Goal: Task Accomplishment & Management: Complete application form

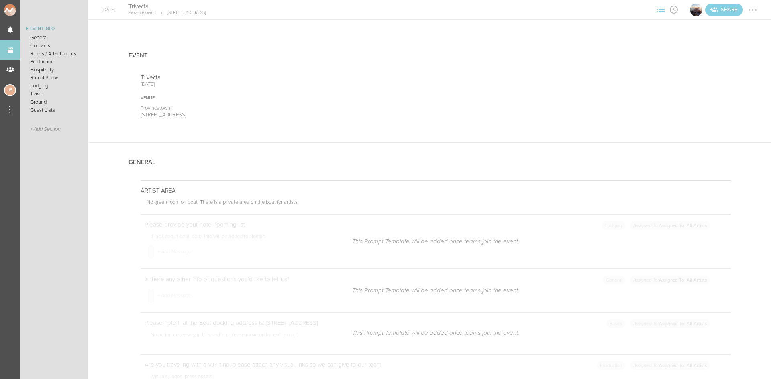
scroll to position [1325, 0]
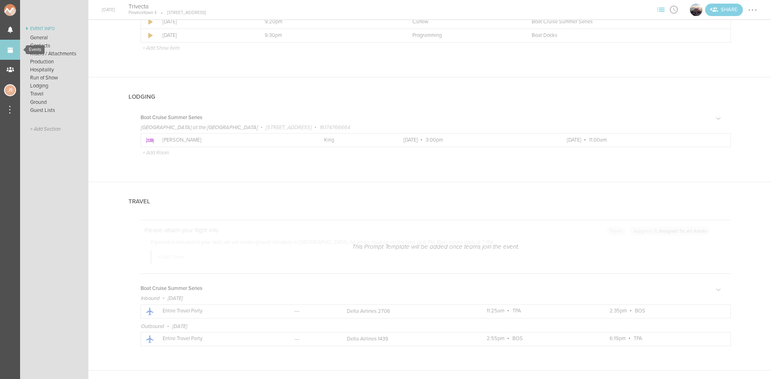
click at [10, 48] on link "Events" at bounding box center [10, 50] width 20 height 20
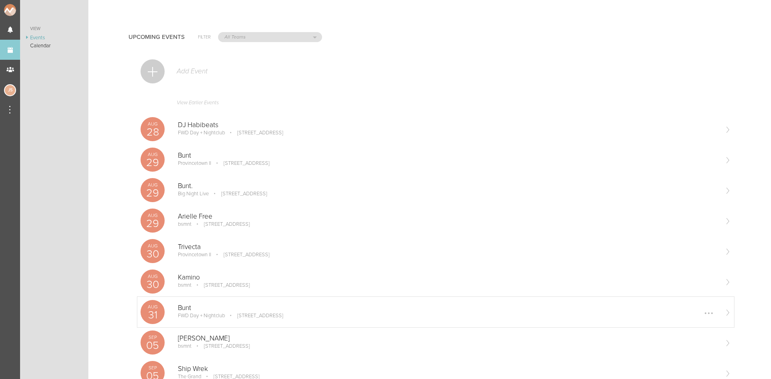
click at [212, 319] on div "Bunt FWD Day + Nightclub [STREET_ADDRESS] Edit Remove" at bounding box center [448, 312] width 540 height 16
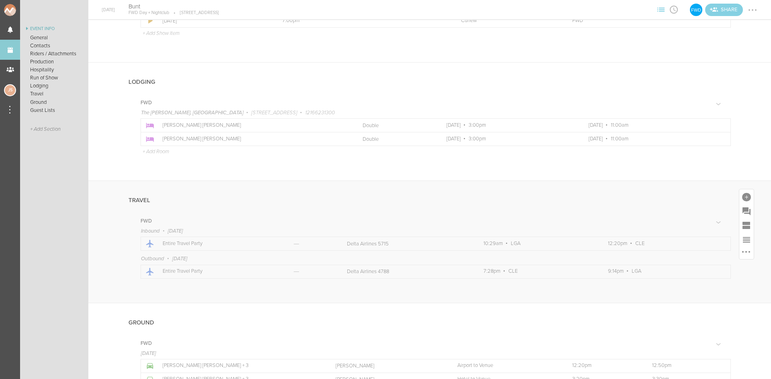
scroll to position [763, 0]
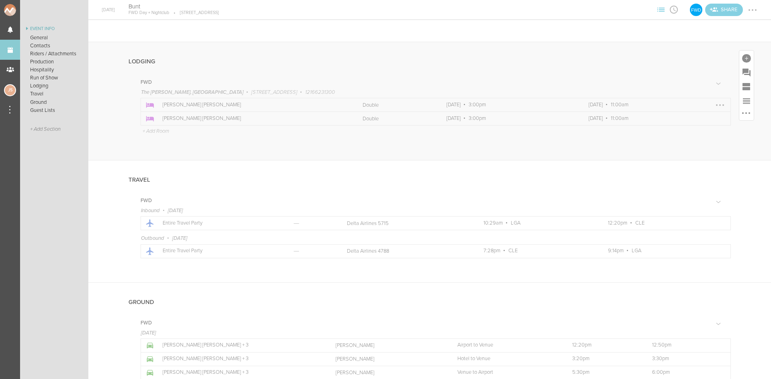
click at [715, 105] on div at bounding box center [719, 105] width 13 height 13
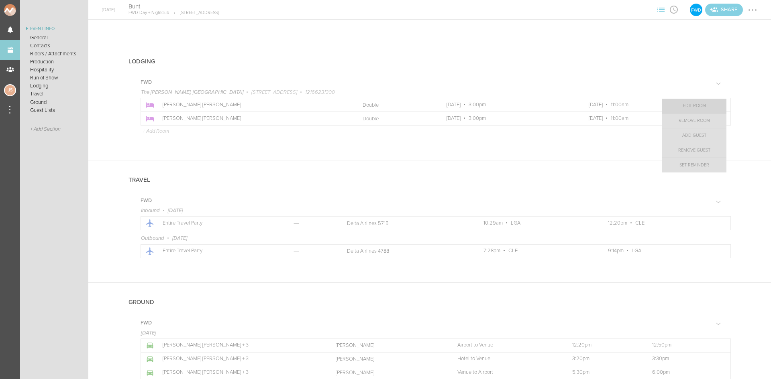
click at [692, 109] on link "Edit Room" at bounding box center [694, 106] width 64 height 14
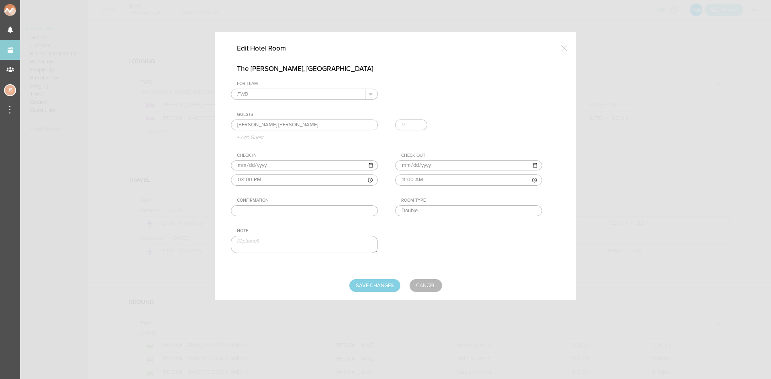
click at [346, 206] on input "text" at bounding box center [304, 211] width 147 height 11
paste input "77189224"
type input "77189224"
click at [382, 289] on input "Save Changes" at bounding box center [374, 285] width 51 height 13
type input "Saving..."
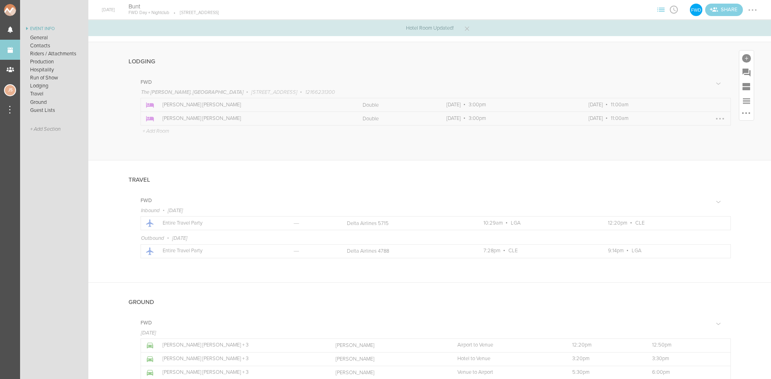
click at [714, 120] on div at bounding box center [719, 118] width 13 height 13
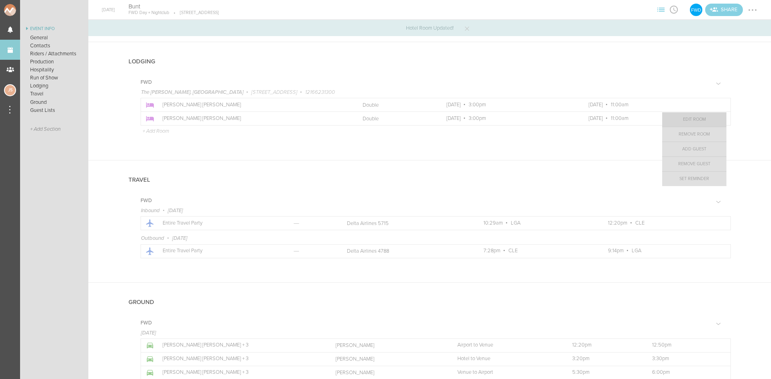
click at [686, 122] on link "Edit Room" at bounding box center [694, 119] width 64 height 14
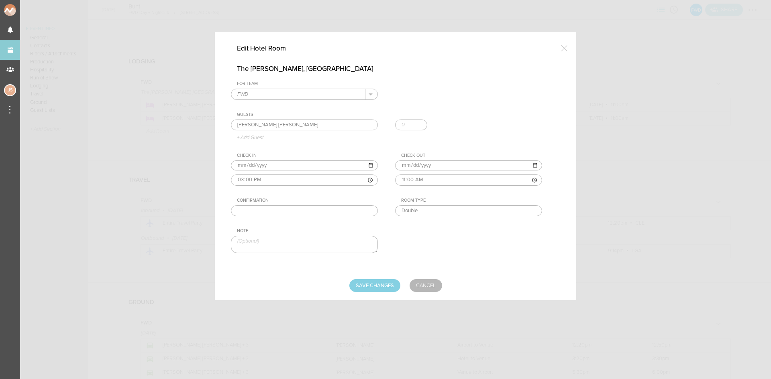
click at [312, 217] on div "For Team FWD + Add New Team FWD . Guests Austen Berens + Add Guest Check In 202…" at bounding box center [395, 174] width 329 height 186
click at [309, 210] on input "text" at bounding box center [304, 211] width 147 height 11
paste input "77192867"
type input "77192867"
click at [360, 285] on input "Save Changes" at bounding box center [374, 285] width 51 height 13
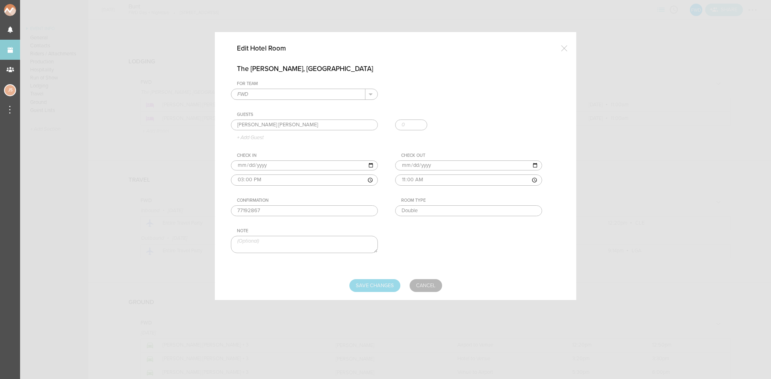
type input "Saving..."
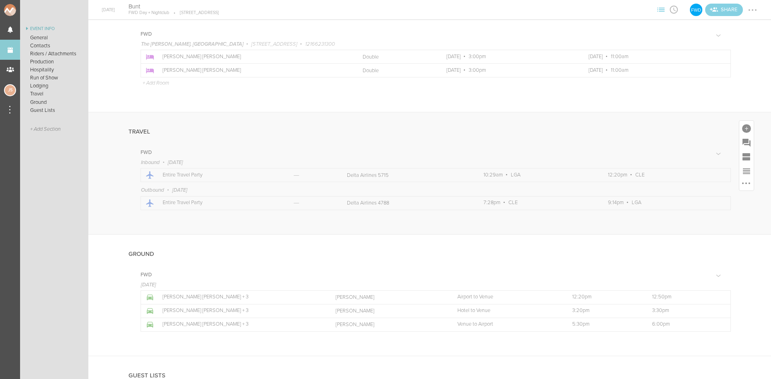
scroll to position [892, 0]
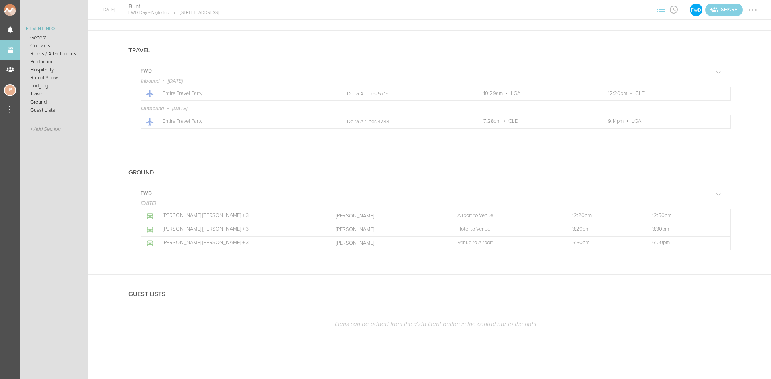
drag, startPoint x: 753, startPoint y: 12, endPoint x: 754, endPoint y: 27, distance: 14.9
click at [753, 12] on div at bounding box center [752, 10] width 13 height 13
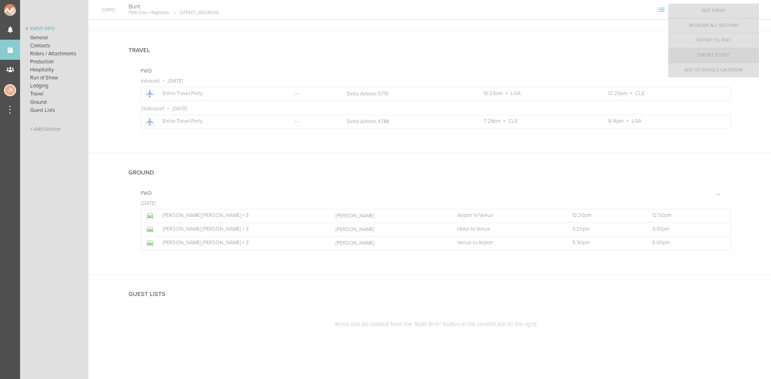
click at [736, 60] on link "Export to PDF" at bounding box center [713, 55] width 91 height 14
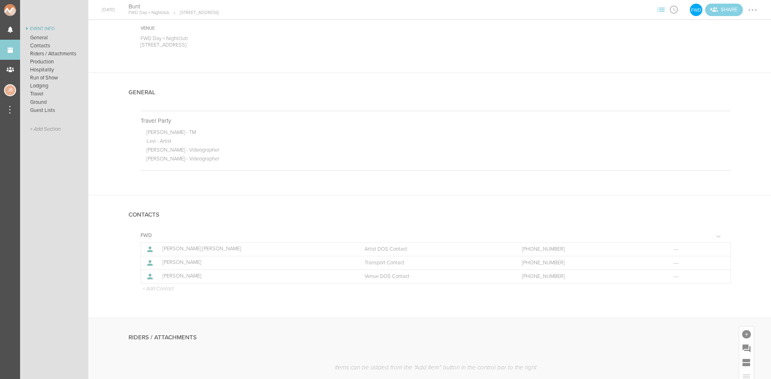
scroll to position [0, 0]
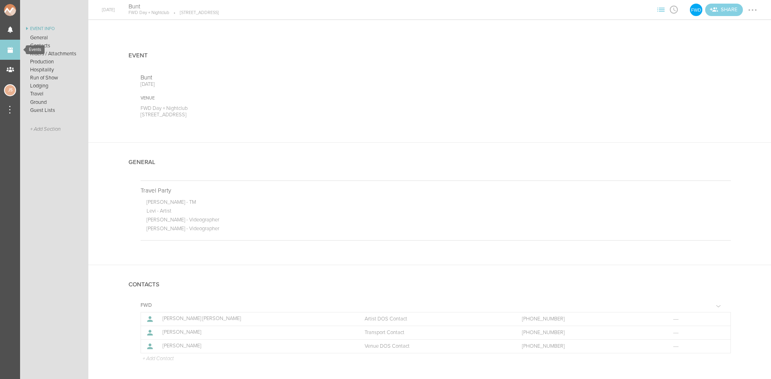
click at [13, 47] on link "Events" at bounding box center [10, 50] width 20 height 20
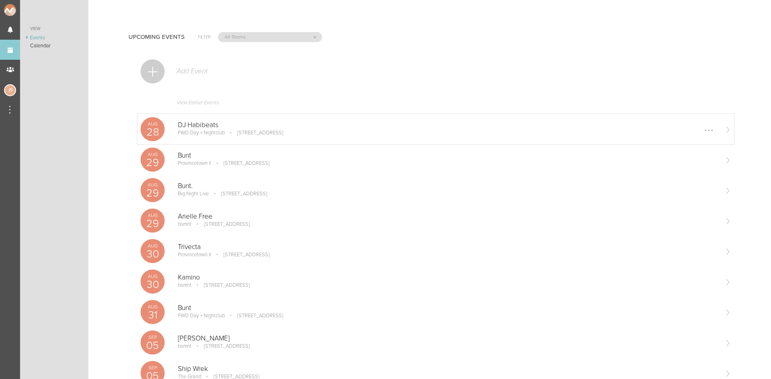
drag, startPoint x: 213, startPoint y: 149, endPoint x: 162, endPoint y: 143, distance: 50.9
click at [213, 149] on div "Aug 29 Bunt Provincetown II 164 Seaport Blvd Boston, MA 02110 Edit Remove" at bounding box center [435, 159] width 596 height 31
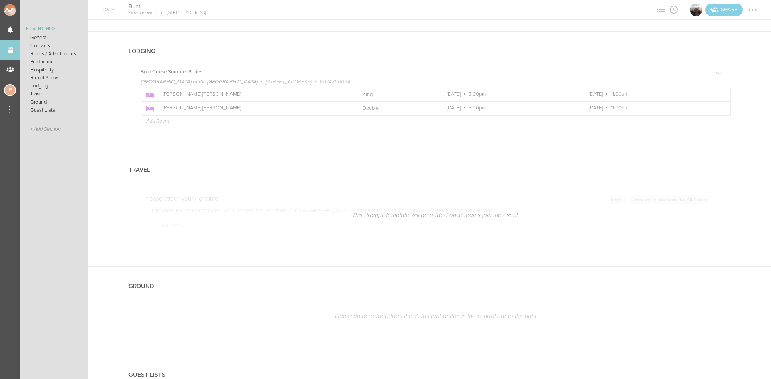
scroll to position [1461, 0]
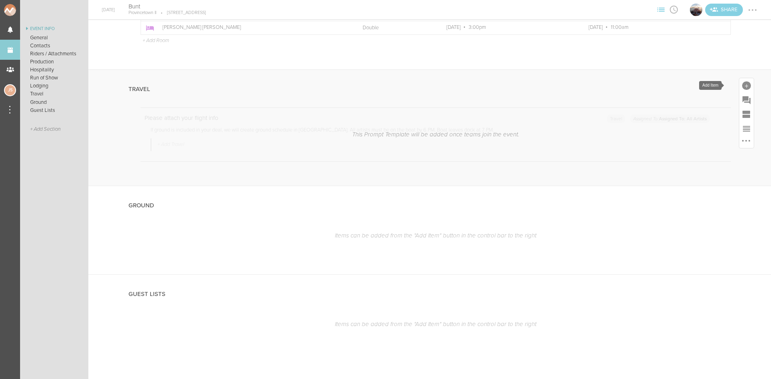
click at [742, 84] on div at bounding box center [746, 85] width 9 height 9
click at [694, 159] on icon at bounding box center [702, 156] width 16 height 16
click at [743, 85] on div at bounding box center [746, 85] width 9 height 9
click at [694, 158] on icon at bounding box center [702, 156] width 16 height 16
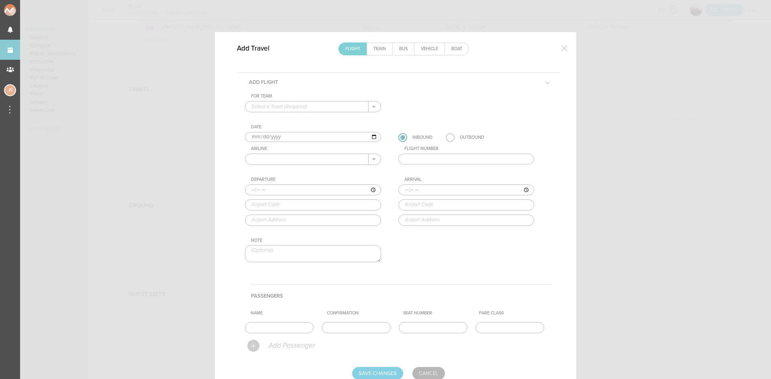
click at [297, 106] on input "text" at bounding box center [306, 107] width 123 height 10
click at [299, 120] on p "Boat Cruise Summer Series" at bounding box center [312, 120] width 123 height 14
type input "Boat Cruise Summer Series"
click at [287, 159] on input "text" at bounding box center [306, 159] width 123 height 10
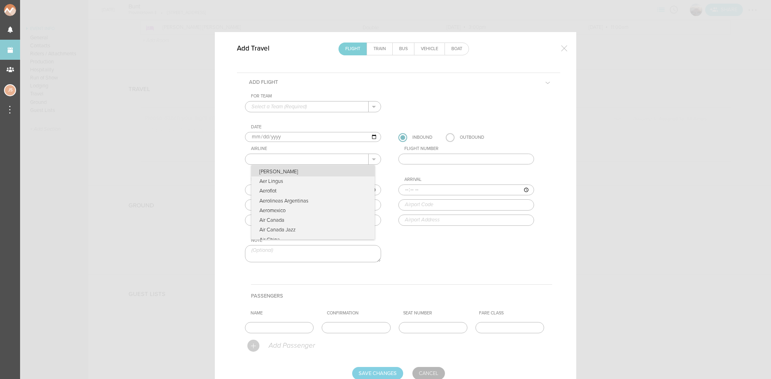
type input "American Airlines"
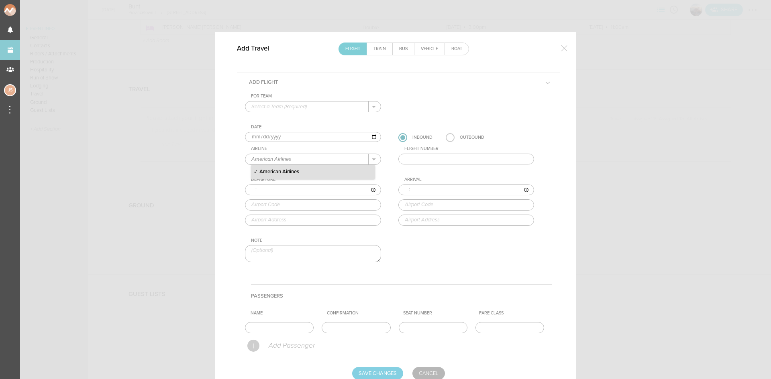
click at [297, 172] on p "American Airlines" at bounding box center [312, 172] width 123 height 14
click at [456, 158] on input "text" at bounding box center [466, 159] width 136 height 11
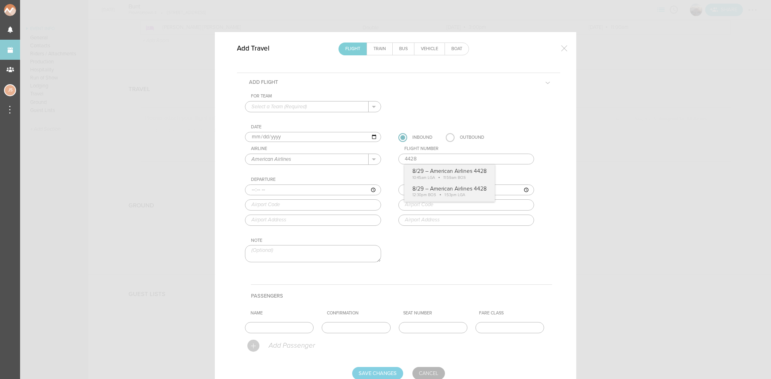
type input "4428"
type input "10:45"
type input "LGA"
type input "New York LaGuardia Airport, Hangar 7 Center, New York, NY, 11371, United States"
type input "11:59"
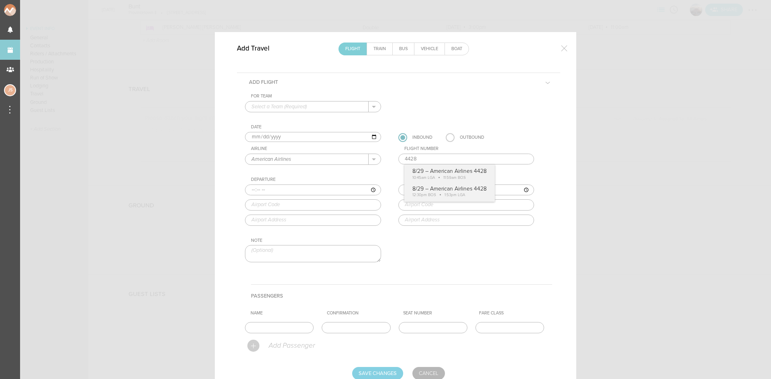
type input "BOS"
type input "Boston Logan International Airport, One Harborside Drive, Boston, MA, 02128-290…"
click at [471, 170] on div "For Team + Add New Team Boat Cruise Summer Series . Date 2025-08-29 Inbound Out…" at bounding box center [398, 185] width 307 height 183
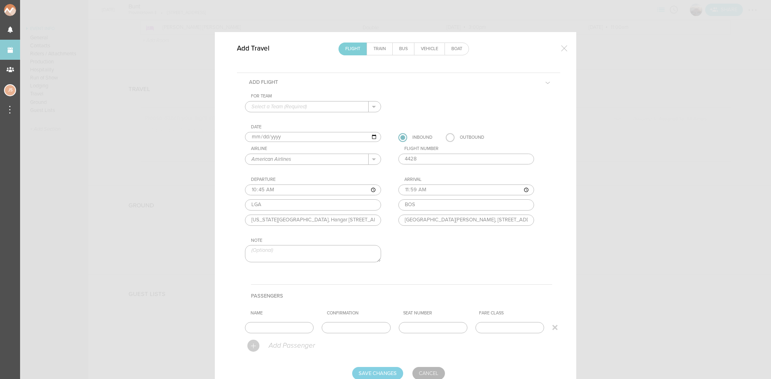
click at [277, 328] on input "text" at bounding box center [279, 327] width 69 height 11
type input "E"
type input "Austen"
click at [389, 370] on input "Save Changes" at bounding box center [377, 373] width 51 height 13
type input "Saving..."
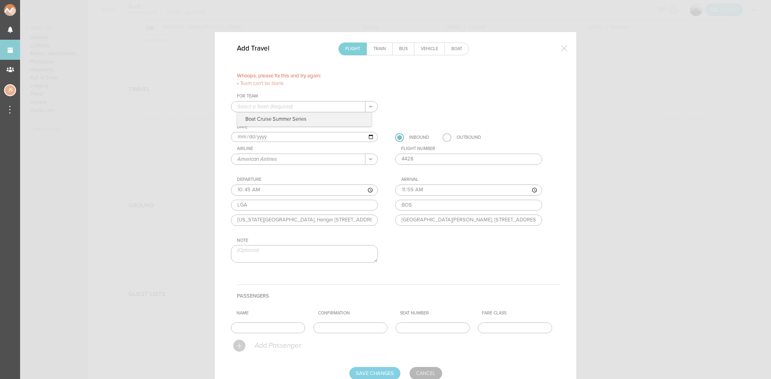
click at [303, 107] on input "text" at bounding box center [298, 107] width 134 height 10
click at [298, 123] on p "Boat Cruise Summer Series" at bounding box center [304, 120] width 134 height 14
type input "Boat Cruise Summer Series"
click at [287, 323] on input "text" at bounding box center [268, 328] width 74 height 11
type input "Entire Travel Party"
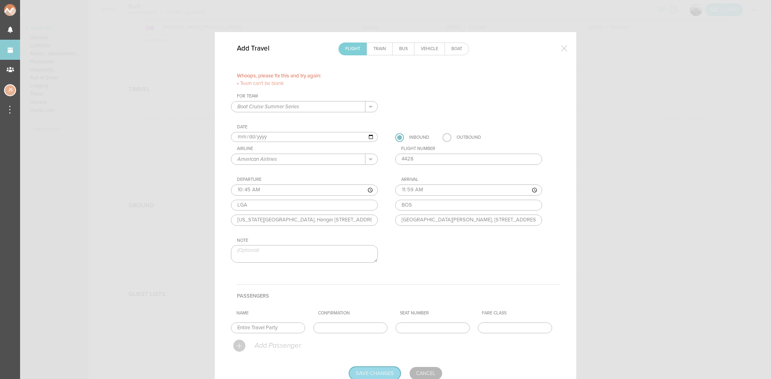
click at [389, 370] on input "Save Changes" at bounding box center [374, 373] width 51 height 13
type input "Saving..."
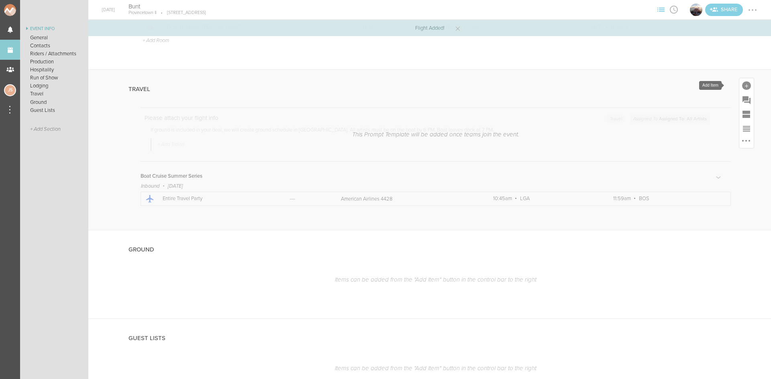
click at [741, 80] on div at bounding box center [746, 85] width 14 height 14
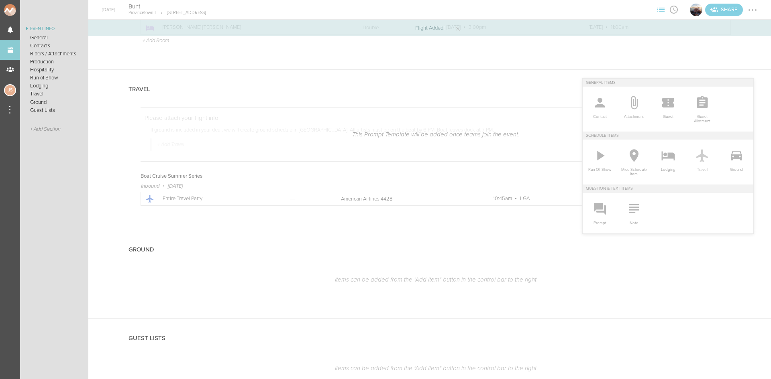
click at [696, 161] on icon at bounding box center [702, 155] width 12 height 13
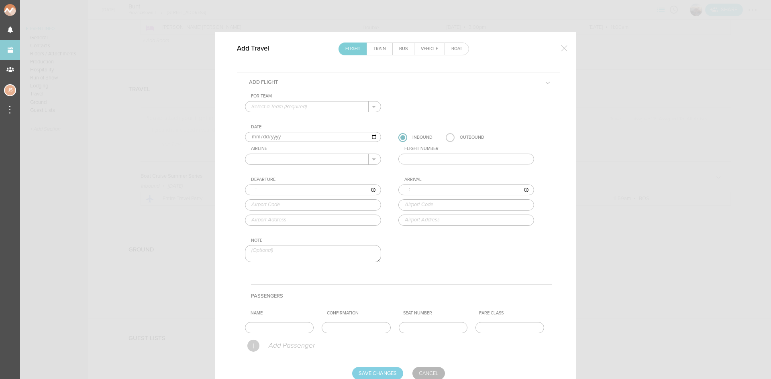
click at [296, 109] on input "text" at bounding box center [306, 107] width 123 height 10
click at [298, 118] on p "Boat Cruise Summer Series" at bounding box center [312, 120] width 123 height 14
type input "Boat Cruise Summer Series"
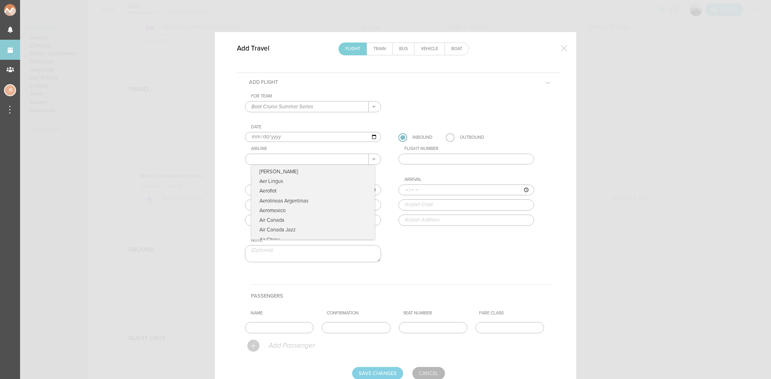
click at [262, 162] on input "text" at bounding box center [306, 159] width 123 height 10
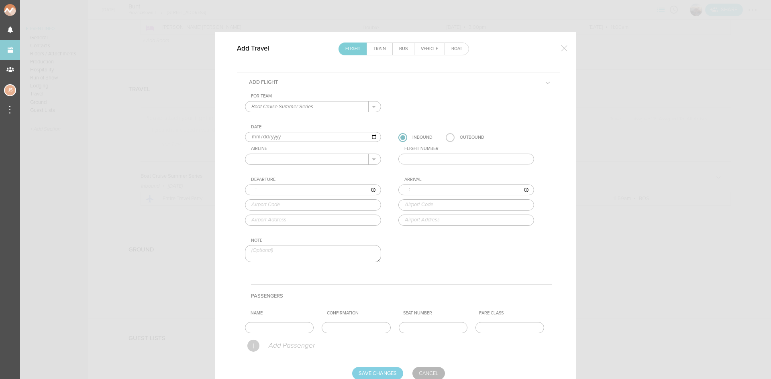
click at [298, 151] on div "Airline" at bounding box center [316, 149] width 130 height 6
click at [301, 161] on input "text" at bounding box center [306, 159] width 123 height 10
type input "c"
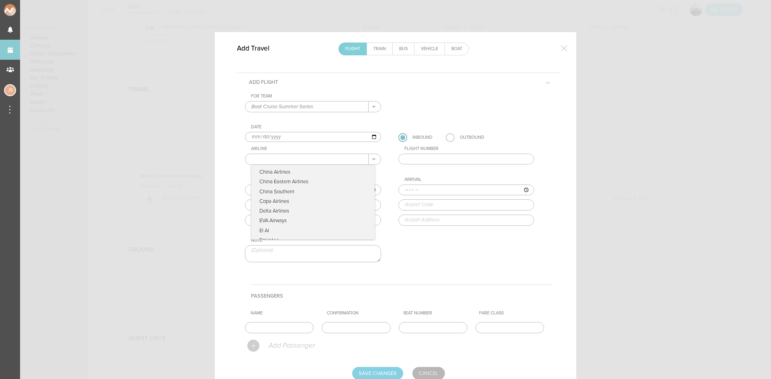
scroll to position [321, 0]
click at [293, 160] on input "text" at bounding box center [306, 159] width 123 height 10
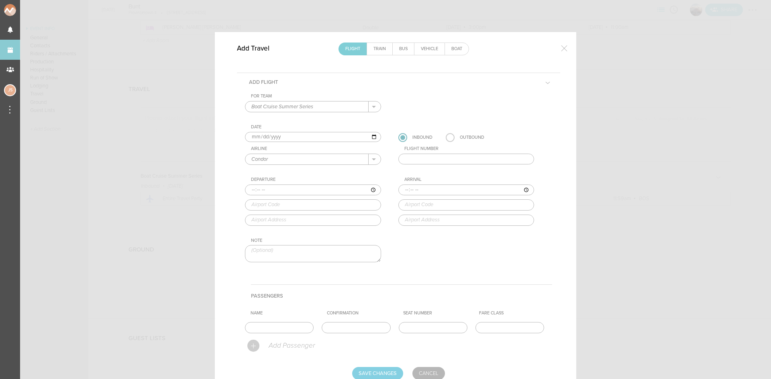
type input "Condor"
click at [447, 161] on input "text" at bounding box center [466, 159] width 136 height 11
type input "2038"
click at [247, 188] on input "time" at bounding box center [313, 190] width 136 height 11
click at [403, 189] on input "time" at bounding box center [466, 190] width 136 height 11
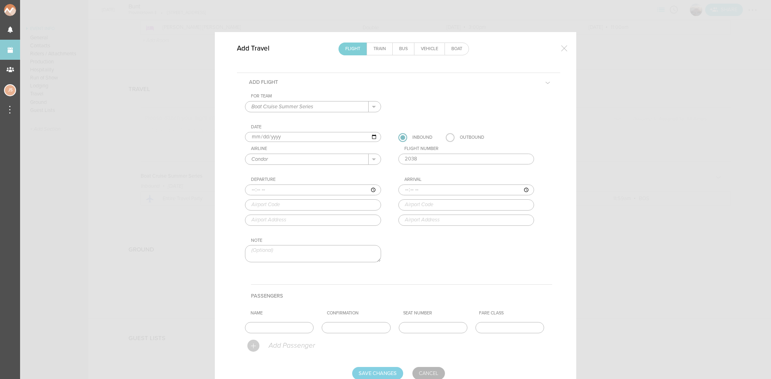
type input "13:55"
type input "BOS"
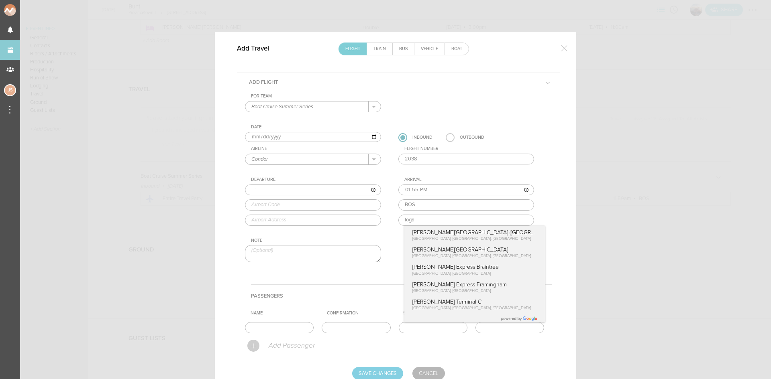
type input "Logan International Airport, One Harborside Drive, Boston, MA, 02128-2909, Unit…"
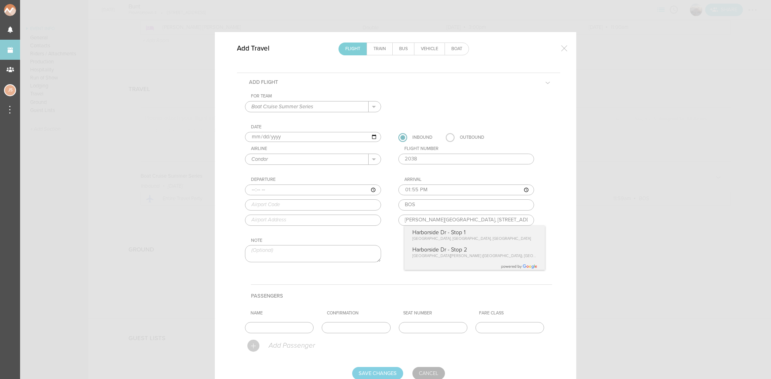
click at [378, 275] on div "For Team Boat Cruise Summer Series + Add New Team Boat Cruise Summer Series . B…" at bounding box center [398, 185] width 307 height 183
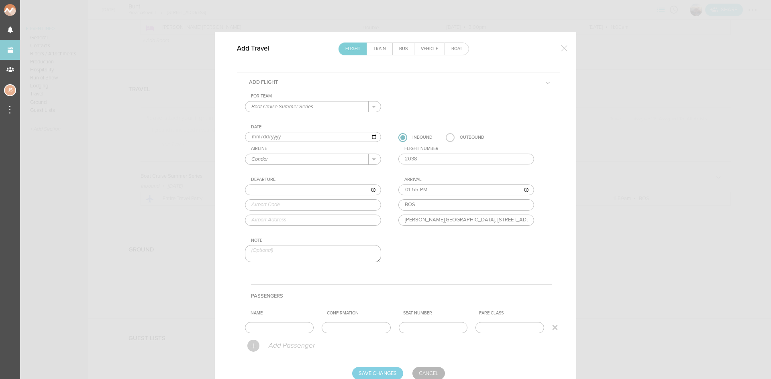
click at [271, 326] on input "text" at bounding box center [279, 327] width 69 height 11
click at [256, 328] on input "Lous + Levi" at bounding box center [279, 327] width 69 height 11
type input "[PERSON_NAME] + [PERSON_NAME]"
click at [390, 372] on input "Save Changes" at bounding box center [377, 373] width 51 height 13
type input "Saving..."
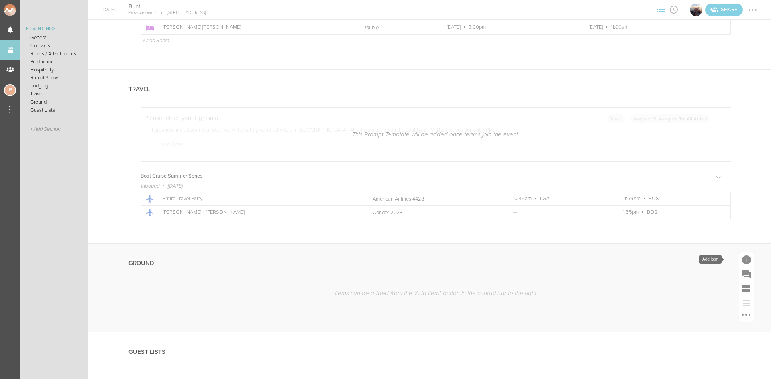
click at [742, 259] on div at bounding box center [746, 260] width 9 height 9
click at [736, 336] on icon at bounding box center [736, 330] width 16 height 16
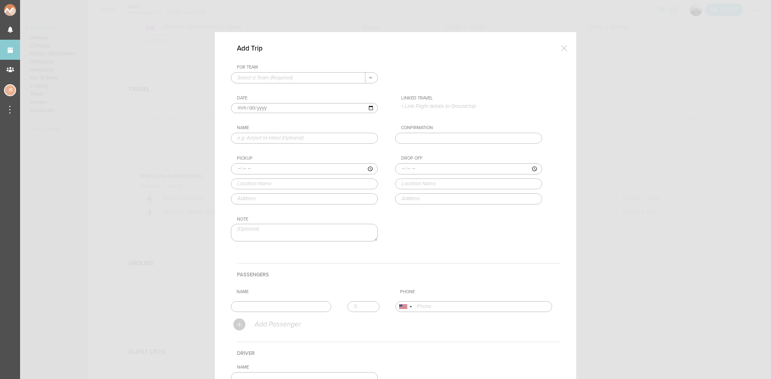
click at [267, 75] on input "text" at bounding box center [298, 78] width 134 height 10
click at [271, 87] on p "Boat Cruise Summer Series" at bounding box center [304, 91] width 134 height 14
type input "Boat Cruise Summer Series"
click at [433, 104] on p "+ Link Flight details to Ground trip" at bounding box center [471, 106] width 141 height 6
click at [440, 124] on label "8/29 • AA 4428 • 10:45am LGA – 11:59am BOS" at bounding box center [465, 122] width 112 height 8
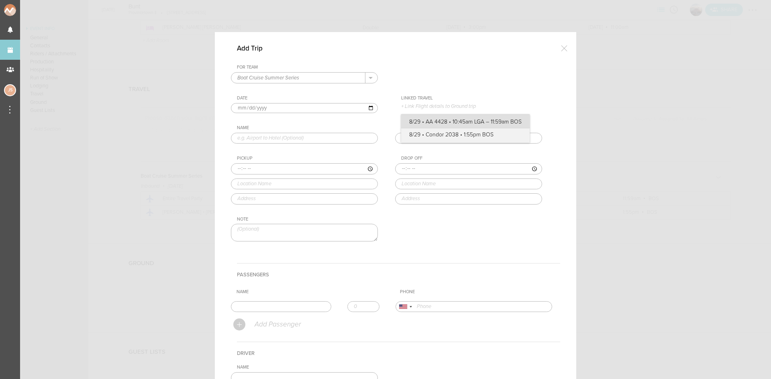
click at [0, 0] on input "8/29 • AA 4428 • 10:45am LGA – 11:59am BOS" at bounding box center [0, 0] width 0 height 0
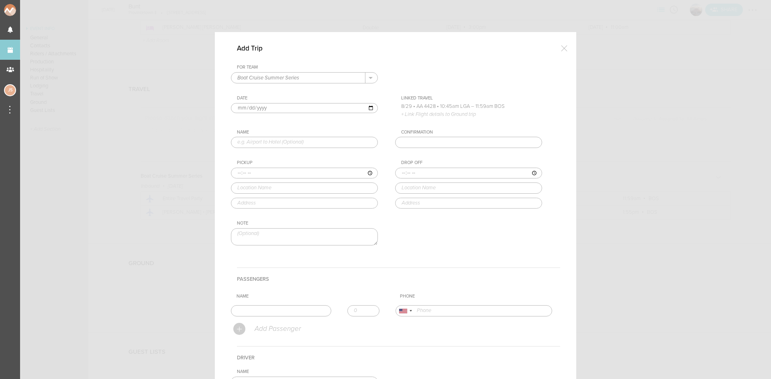
click at [253, 144] on input "text" at bounding box center [304, 142] width 147 height 11
type input "Airport to Hotel"
click at [237, 175] on input "time" at bounding box center [304, 173] width 147 height 11
type input "11:59"
click at [268, 199] on div "Pickup 11:59 logan Logan Airport (BOS) East Boston, MA, USA Logan Airport Termi…" at bounding box center [312, 184] width 163 height 49
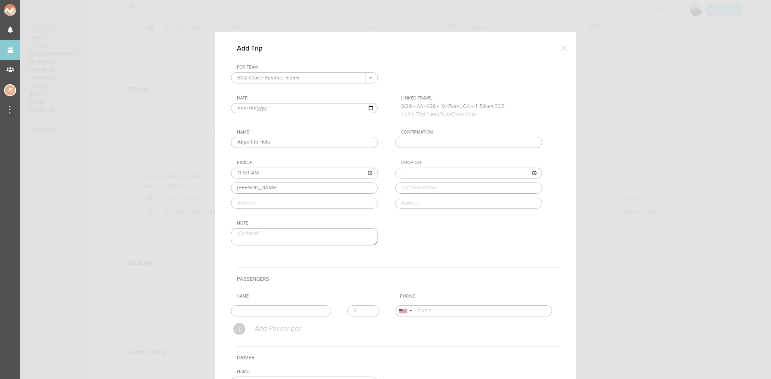
type input "Logan Airport (BOS)"
type input "East Boston, MA 02128, USA"
click at [399, 172] on input "time" at bounding box center [468, 173] width 147 height 11
type input "12:15"
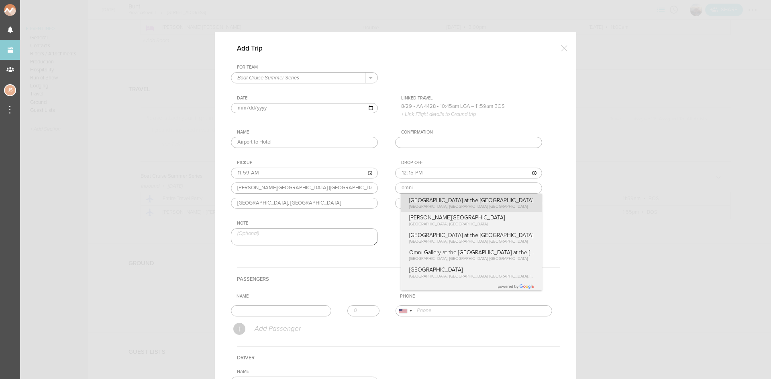
click at [445, 201] on div "Drop Off 12:15 omni Omni Boston Hotel at the Seaport Summer Street, Boston, MA,…" at bounding box center [476, 184] width 163 height 49
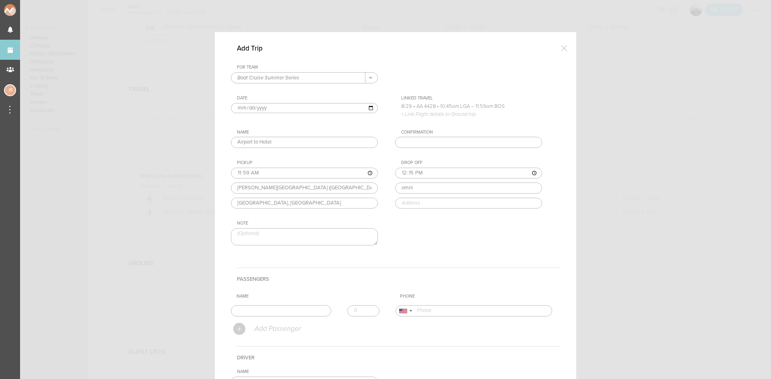
type input "[GEOGRAPHIC_DATA] at the [GEOGRAPHIC_DATA]"
type input "[STREET_ADDRESS]"
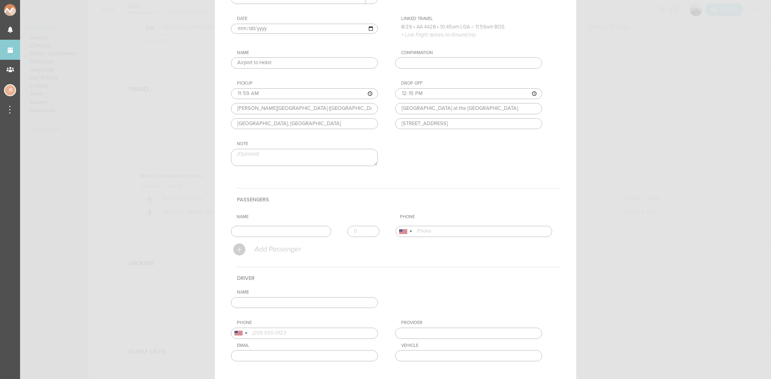
scroll to position [80, 0]
click at [296, 232] on input "text" at bounding box center [281, 230] width 100 height 11
type input "[PERSON_NAME] [PERSON_NAME]"
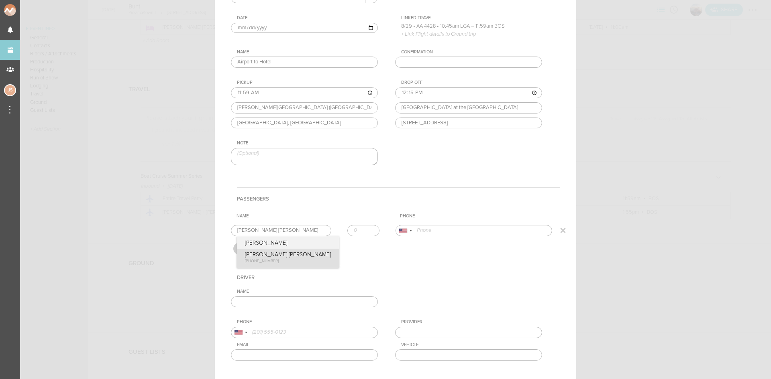
type input "15208610191"
click at [274, 256] on form "For Team Boat Cruise Summer Series + Add New Team Boat Cruise Summer Series . B…" at bounding box center [395, 191] width 329 height 414
click at [288, 303] on input "text" at bounding box center [304, 302] width 147 height 11
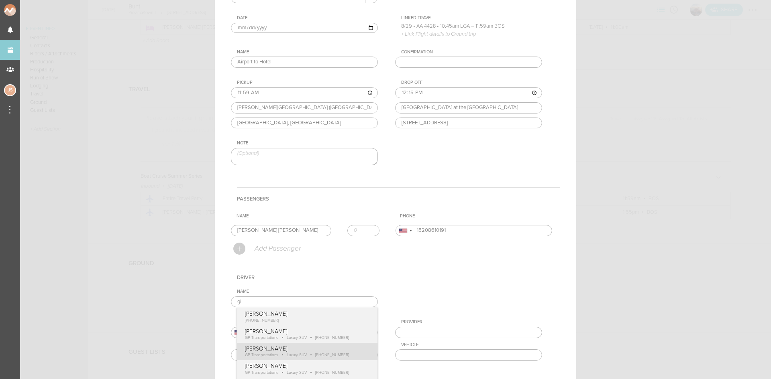
type input "[PERSON_NAME]"
type input "18574170489"
type input "GP Transportations"
type input "Luxury SUV"
click at [311, 346] on div "Name Gilbert Payoute Gilbert Payoute +1 (857) 417-0489 Gilbert Payoute GP Trans…" at bounding box center [395, 331] width 329 height 84
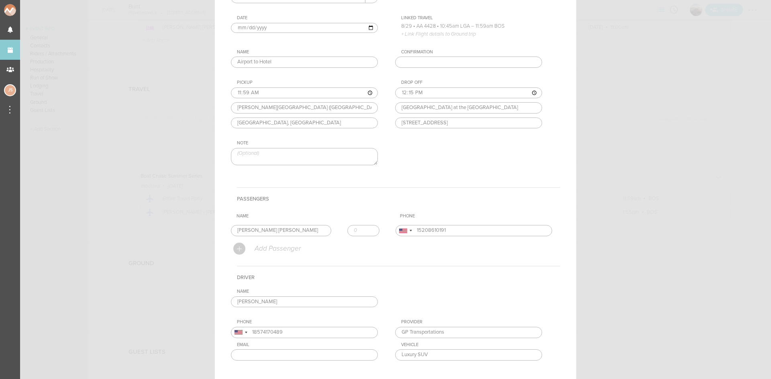
scroll to position [131, 0]
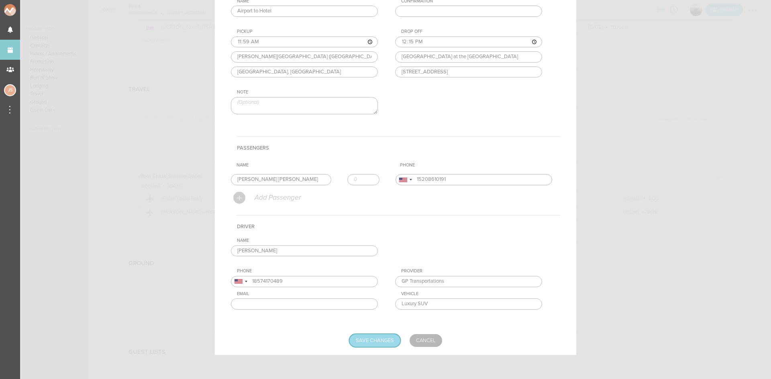
click at [360, 341] on input "Save Changes" at bounding box center [374, 340] width 51 height 13
type input "Saving..."
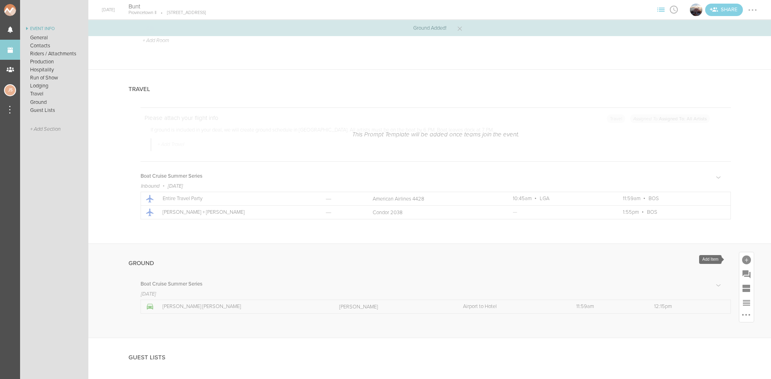
click at [742, 258] on div at bounding box center [746, 260] width 9 height 9
click at [735, 331] on icon at bounding box center [735, 331] width 11 height 10
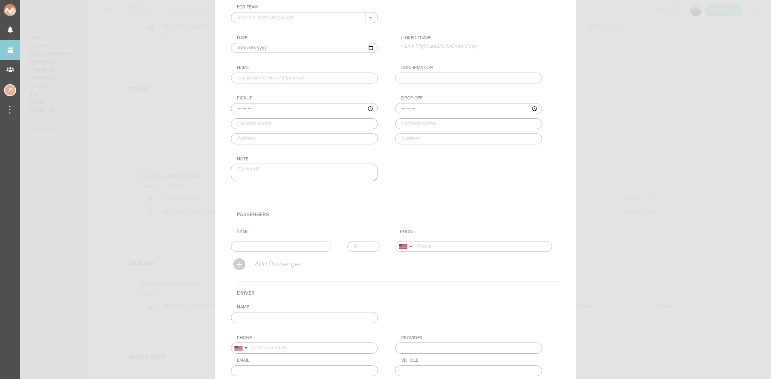
scroll to position [0, 0]
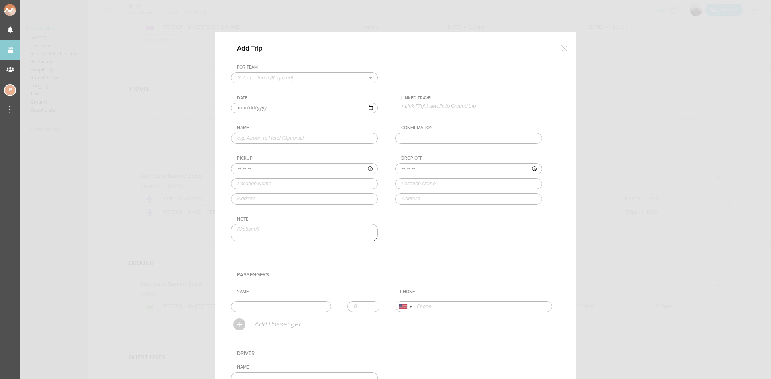
click at [258, 77] on input "text" at bounding box center [298, 78] width 134 height 10
click at [261, 86] on p "Boat Cruise Summer Series" at bounding box center [304, 91] width 134 height 14
type input "Boat Cruise Summer Series"
click at [417, 104] on p "+ Link Flight details to Ground trip" at bounding box center [471, 106] width 141 height 6
click at [436, 136] on label "8/29 • Condor 2038 • 1:55pm BOS" at bounding box center [465, 135] width 112 height 8
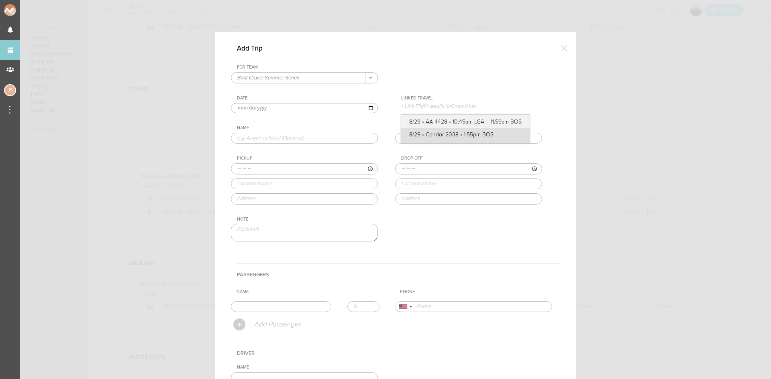
click at [0, 0] on input "8/29 • Condor 2038 • 1:55pm BOS" at bounding box center [0, 0] width 0 height 0
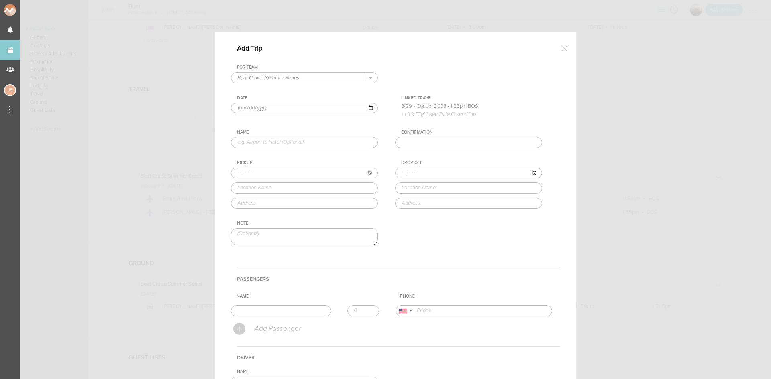
click at [288, 142] on input "text" at bounding box center [304, 142] width 147 height 11
type input "Airport to Hotel"
click at [236, 174] on input "time" at bounding box center [304, 173] width 147 height 11
type input "14:15"
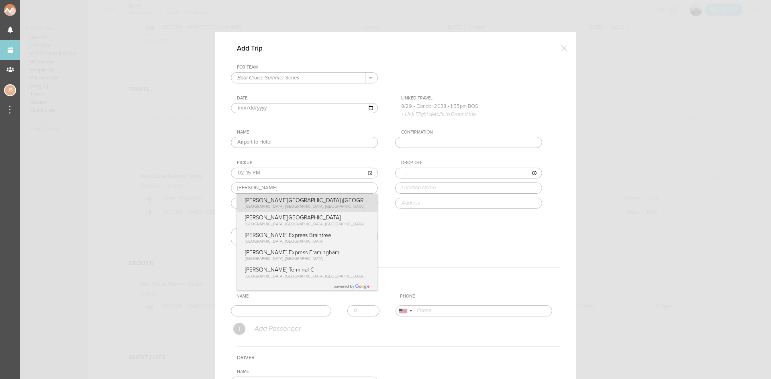
type input "Logan Airport (BOS)"
type input "East Boston, MA 02128, USA"
click at [248, 206] on div "Pickup 14:15 Logan Airport (BOS) Logan Airport (BOS) East Boston, MA, USA Logan…" at bounding box center [312, 184] width 163 height 49
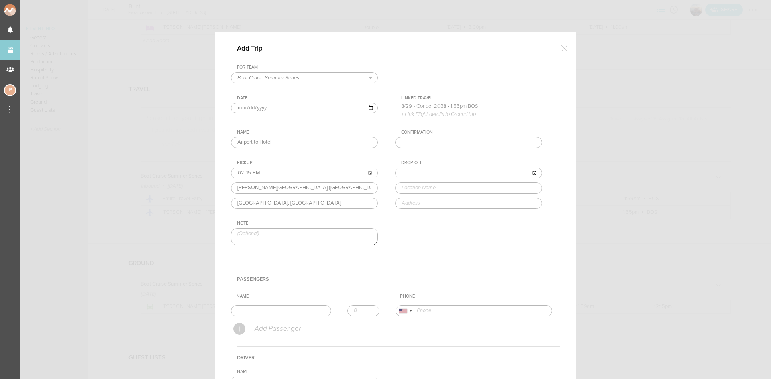
click at [399, 173] on input "time" at bounding box center [468, 173] width 147 height 11
type input "14:30"
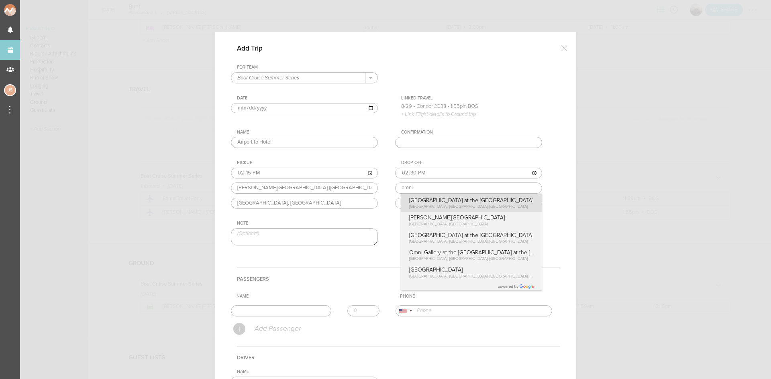
type input "[GEOGRAPHIC_DATA] at the [GEOGRAPHIC_DATA]"
type input "[STREET_ADDRESS]"
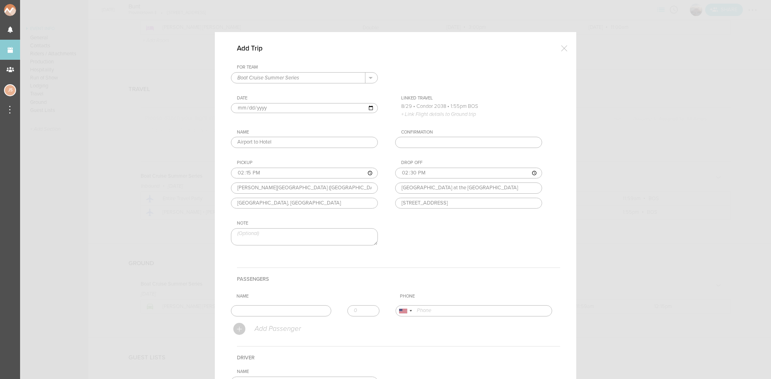
click at [431, 203] on div "Drop Off 14:30 Omni Boston Hotel at the Seaport Omni Boston Hotel at the Seapor…" at bounding box center [476, 184] width 163 height 49
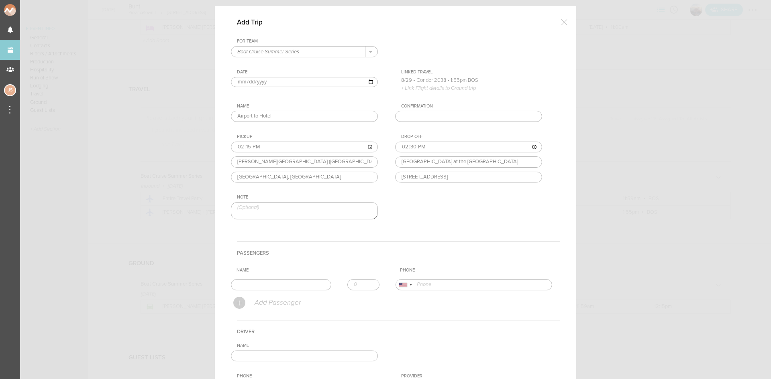
scroll to position [40, 0]
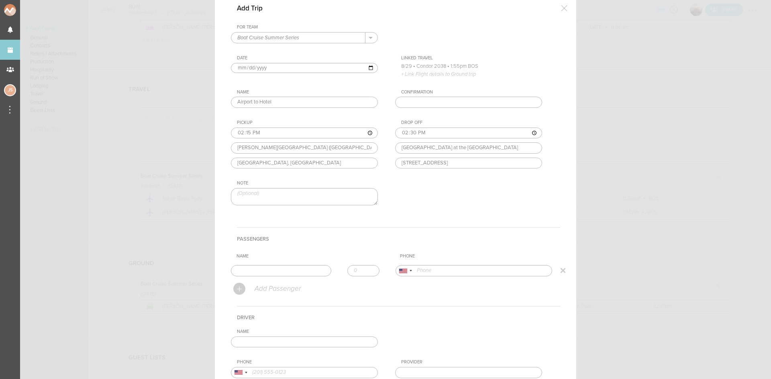
click at [298, 269] on input "text" at bounding box center [281, 270] width 100 height 11
type input "[PERSON_NAME] [PERSON_NAME]"
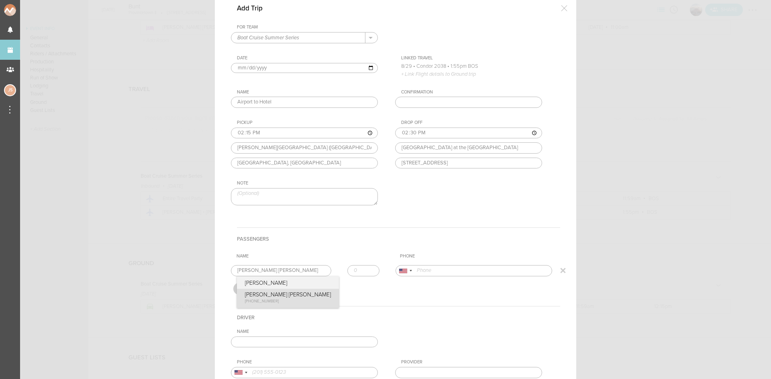
type input "15208610191"
click at [272, 297] on form "For Team Boat Cruise Summer Series + Add New Team Boat Cruise Summer Series . B…" at bounding box center [395, 231] width 329 height 414
type input "1"
click at [366, 269] on input "1" at bounding box center [363, 270] width 32 height 11
drag, startPoint x: 287, startPoint y: 273, endPoint x: 144, endPoint y: 260, distance: 143.4
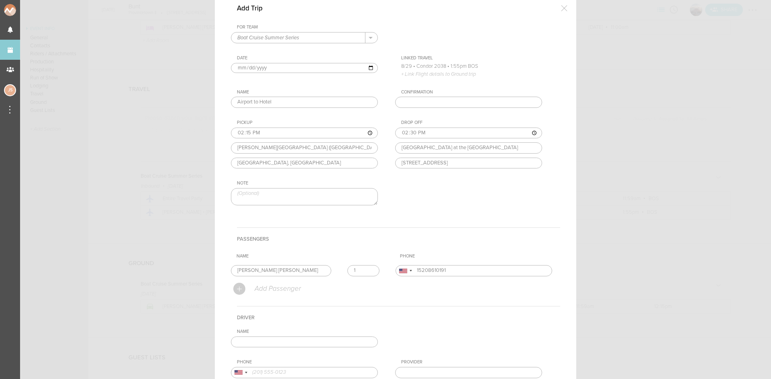
click at [145, 260] on div "Add Trip For Team Boat Cruise Summer Series + Add New Team Boat Cruise Summer S…" at bounding box center [385, 189] width 771 height 379
type input "Levi"
click at [274, 338] on input "text" at bounding box center [304, 342] width 147 height 11
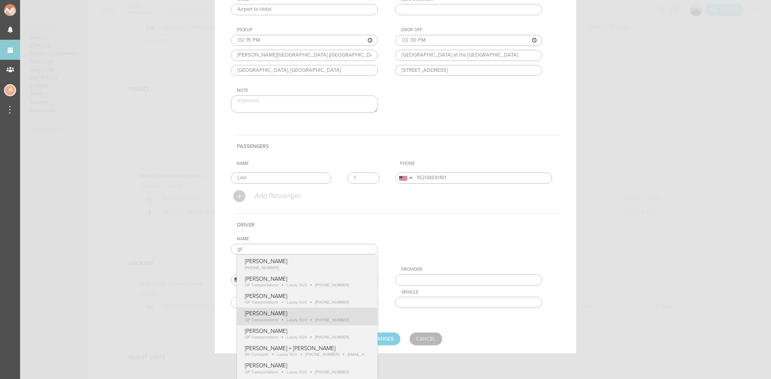
type input "[PERSON_NAME]"
type input "18574170489"
type input "GP Transportations"
type input "Luxury SUV"
click at [279, 320] on div "Name Gilbert Payoute Gilbert Payoute +1 (857) 417-0489 Gilbert Payoute GP Trans…" at bounding box center [395, 278] width 329 height 84
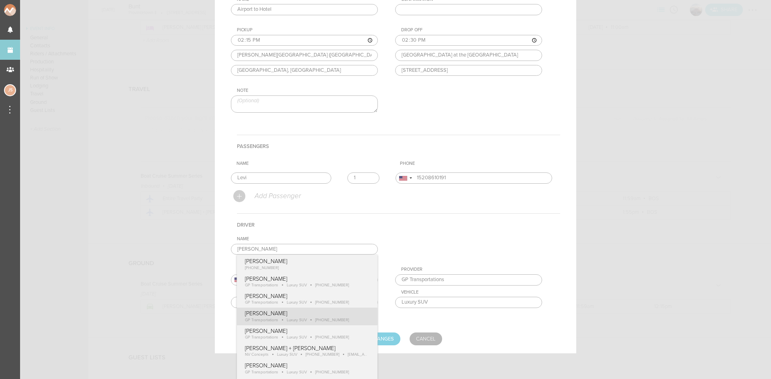
scroll to position [131, 0]
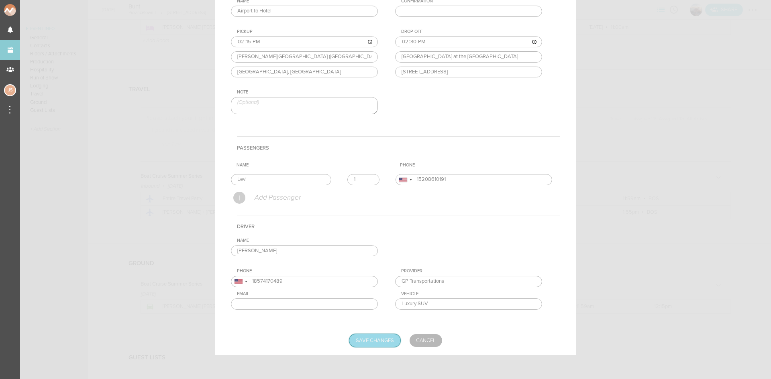
click at [368, 340] on input "Save Changes" at bounding box center [374, 340] width 51 height 13
type input "Saving..."
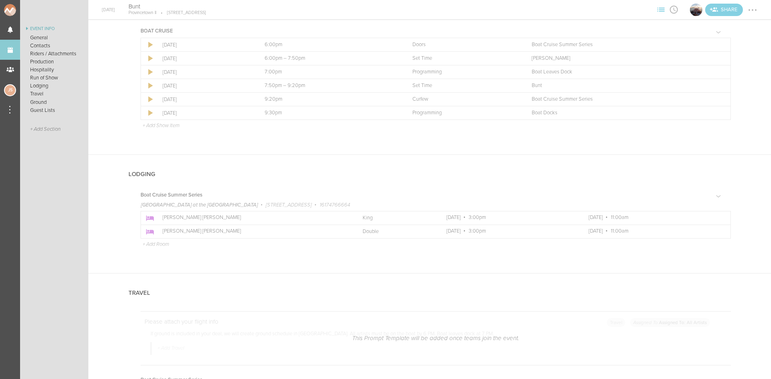
scroll to position [1177, 0]
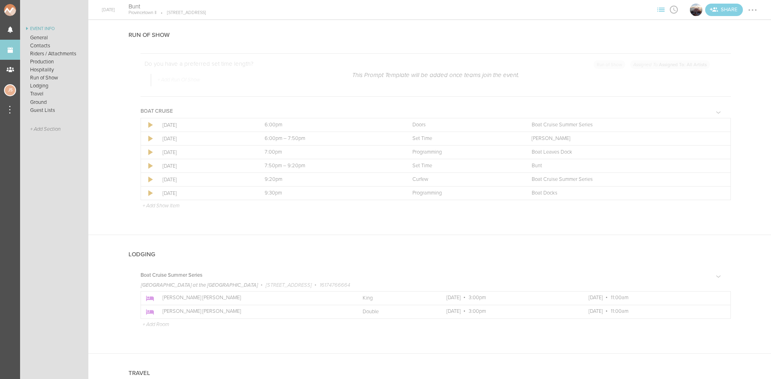
click at [155, 207] on p "+ Add Show Item" at bounding box center [160, 206] width 37 height 6
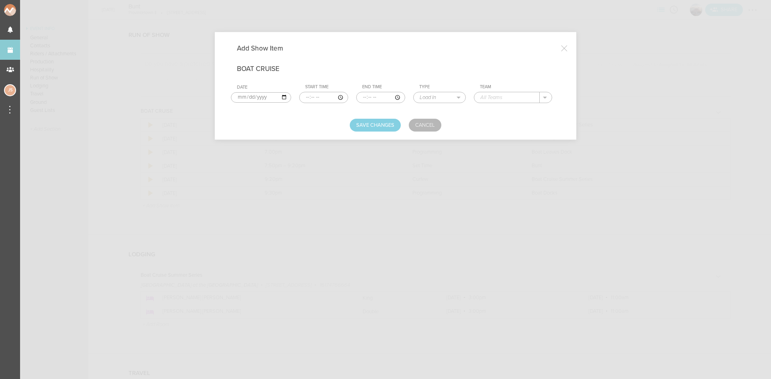
click at [303, 98] on input "time" at bounding box center [323, 97] width 49 height 11
click at [424, 128] on link "Cancel" at bounding box center [425, 125] width 33 height 13
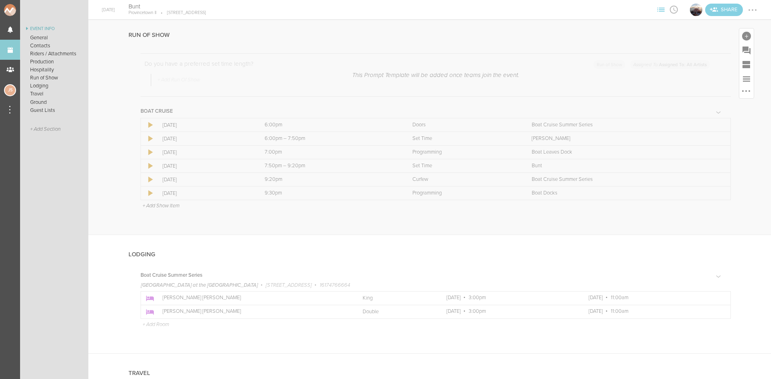
click at [165, 204] on p "+ Add Show Item" at bounding box center [160, 206] width 37 height 6
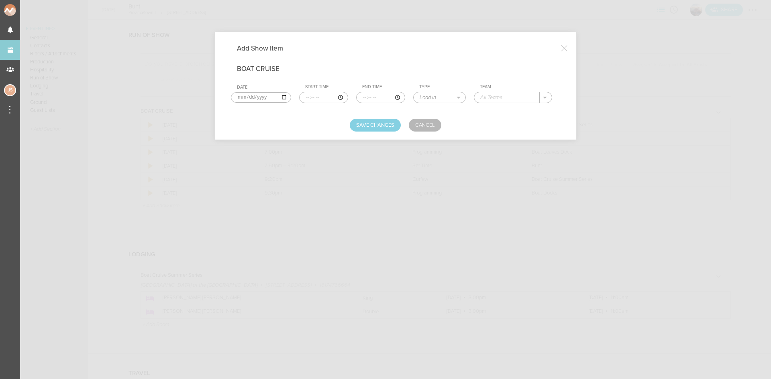
click at [301, 98] on input "time" at bounding box center [323, 97] width 49 height 11
type input "17:00"
type input "17:45"
select select "Soundcheck"
type input "Bunt"
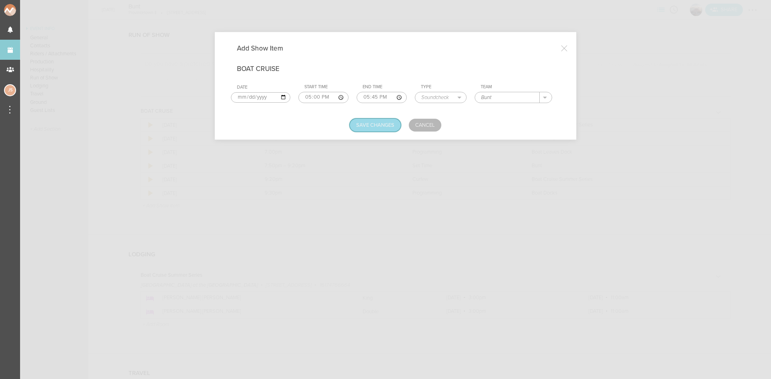
click at [397, 125] on button "Save Changes" at bounding box center [375, 125] width 51 height 13
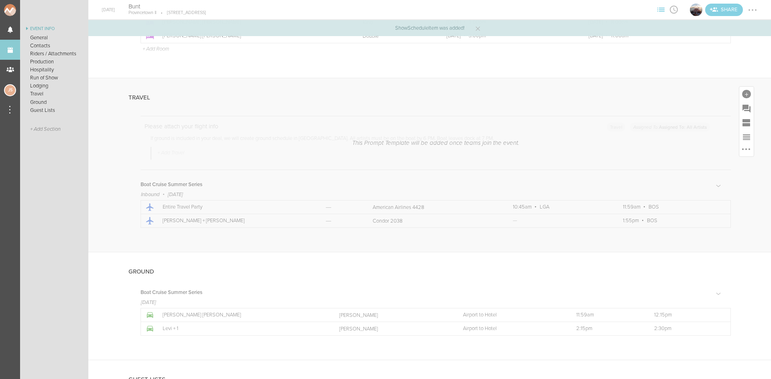
scroll to position [1552, 0]
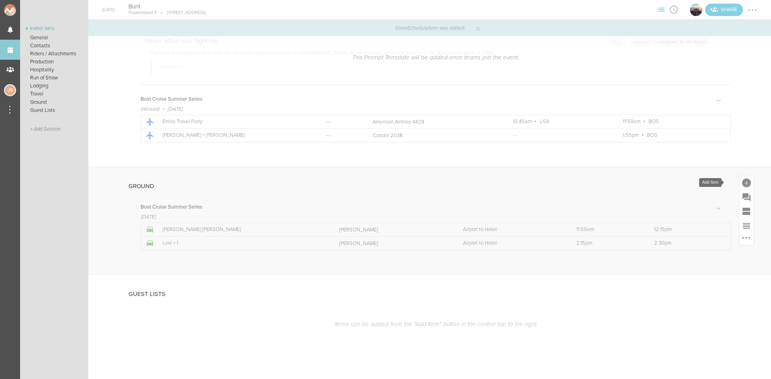
click at [739, 182] on div at bounding box center [746, 182] width 14 height 14
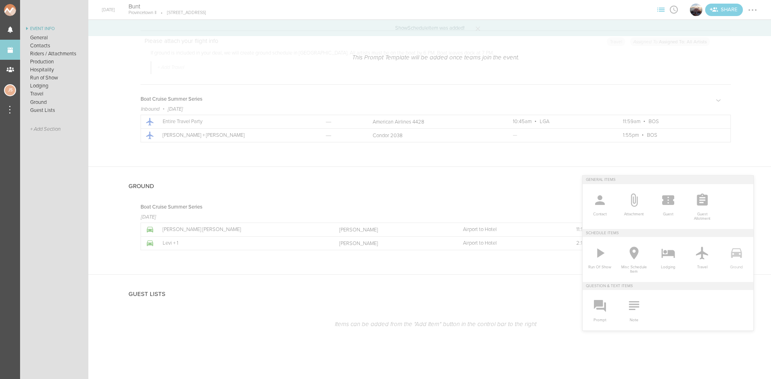
click at [726, 262] on span "Ground" at bounding box center [736, 265] width 26 height 8
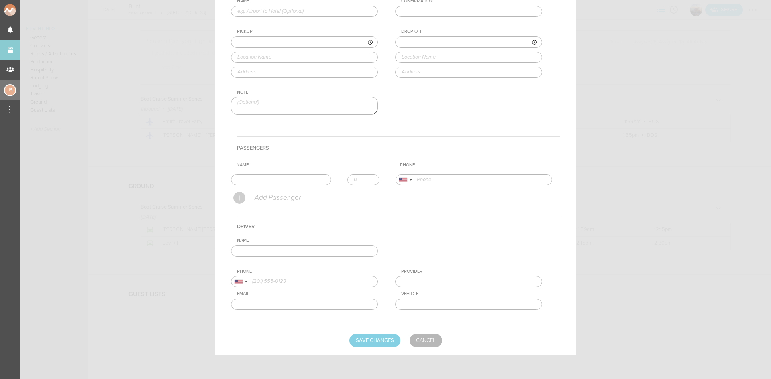
scroll to position [127, 0]
click at [421, 334] on link "Cancel" at bounding box center [425, 340] width 33 height 13
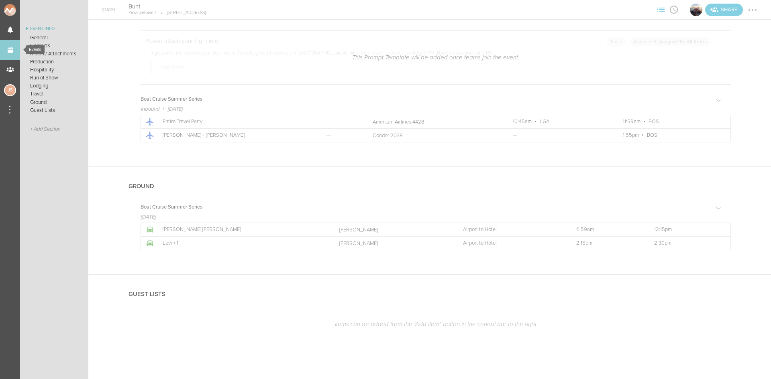
click at [10, 41] on link "Events" at bounding box center [10, 50] width 20 height 20
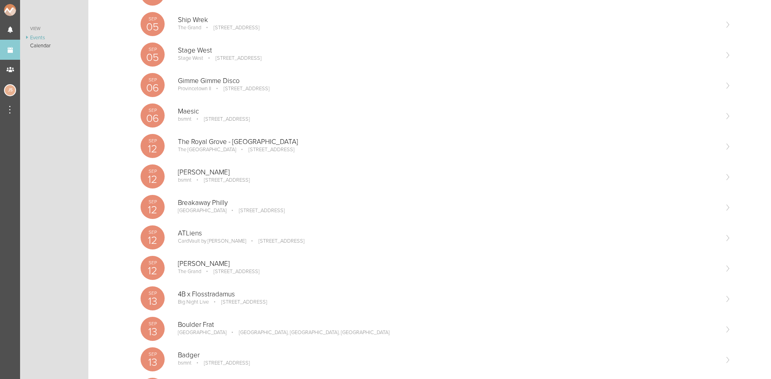
scroll to position [361, 0]
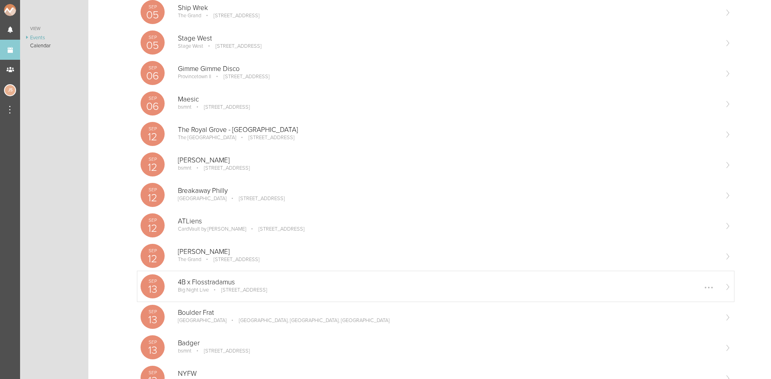
click at [238, 275] on div "Sep 13 4B x Flosstradamus Big Night Live 110 Causeway Street Boston, MA 02114 E…" at bounding box center [435, 286] width 596 height 31
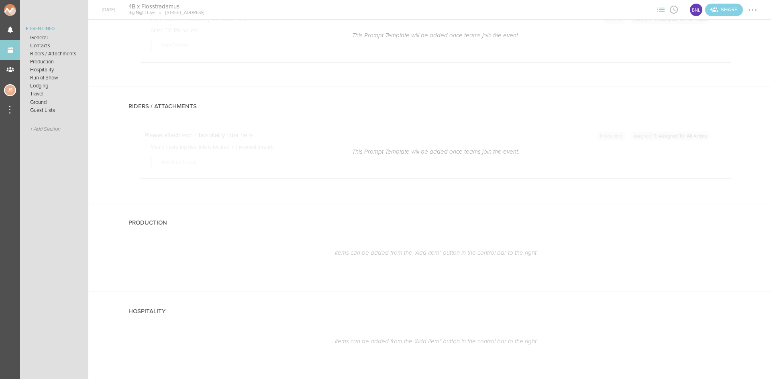
scroll to position [803, 0]
click at [6, 46] on link "Events" at bounding box center [10, 50] width 20 height 20
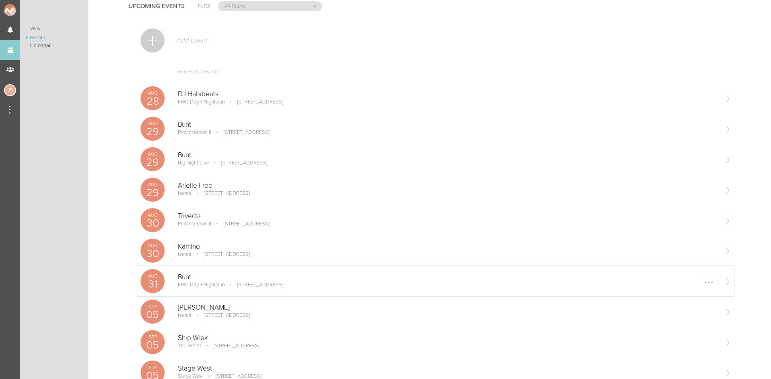
scroll to position [80, 0]
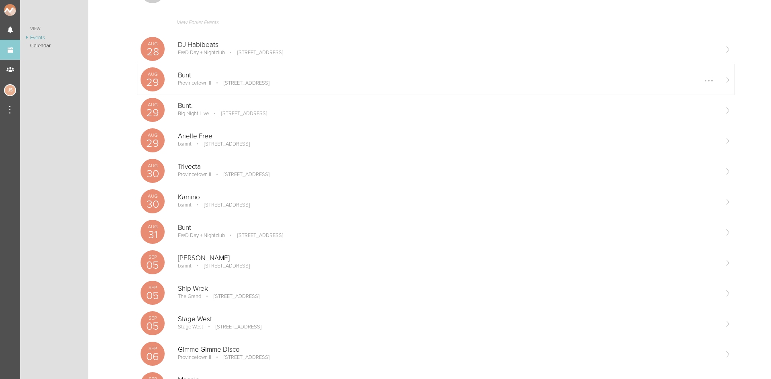
click at [225, 83] on p "[STREET_ADDRESS]" at bounding box center [240, 83] width 57 height 6
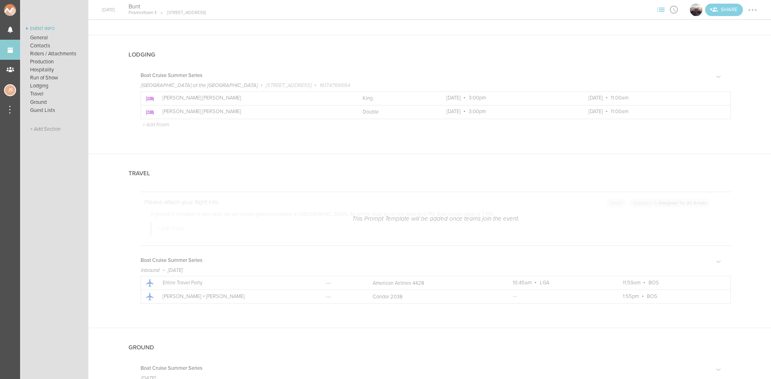
scroll to position [1405, 0]
